Goal: Ask a question: Seek information or help from site administrators or community

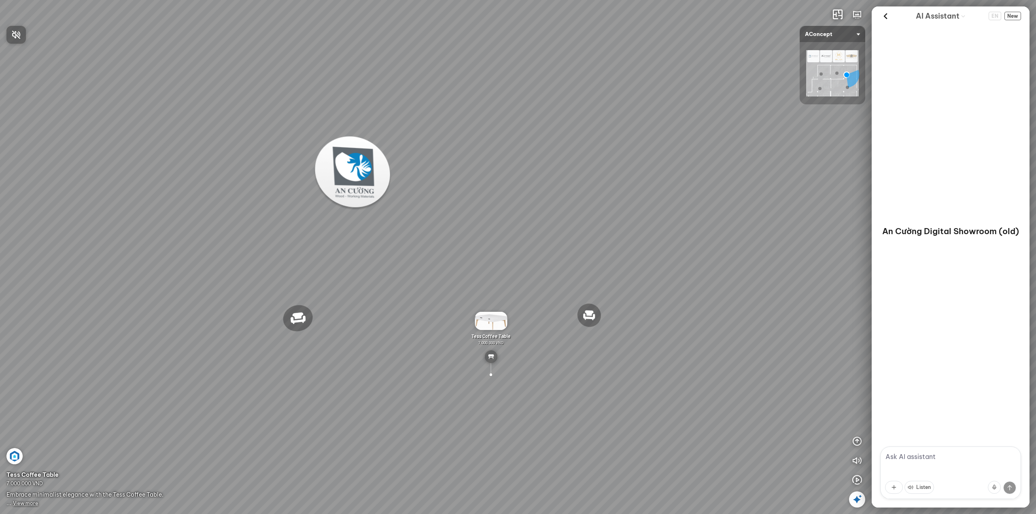
click at [924, 454] on div at bounding box center [518, 257] width 1036 height 514
click at [909, 457] on textarea at bounding box center [950, 473] width 141 height 53
type textarea "bạn là ai"
